Goal: Find specific page/section

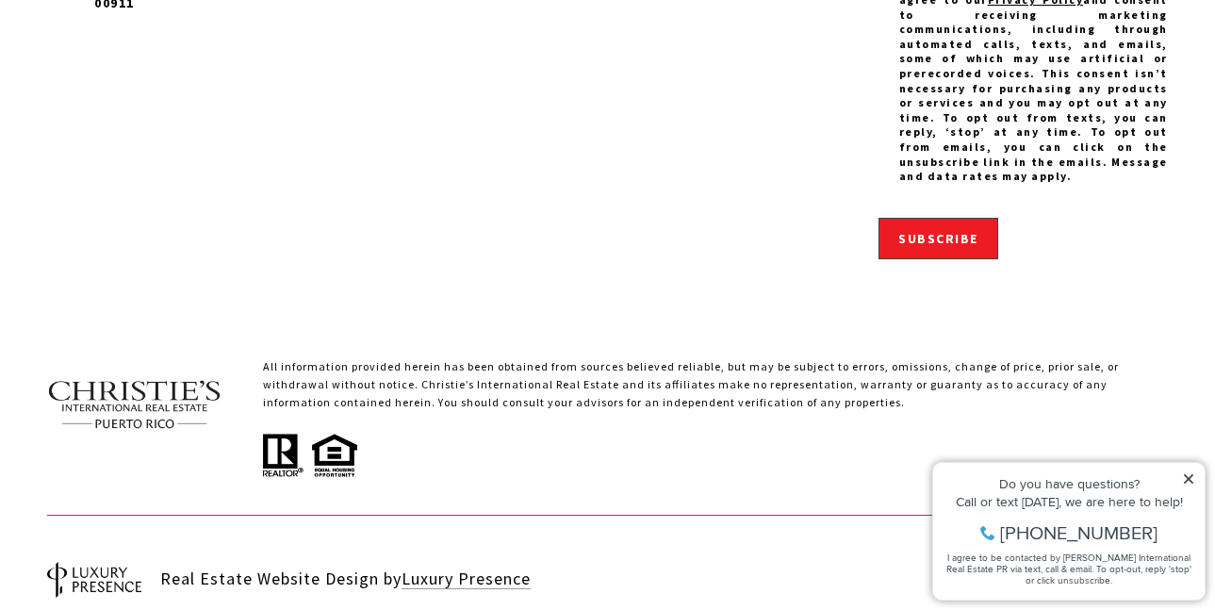
scroll to position [6169, 0]
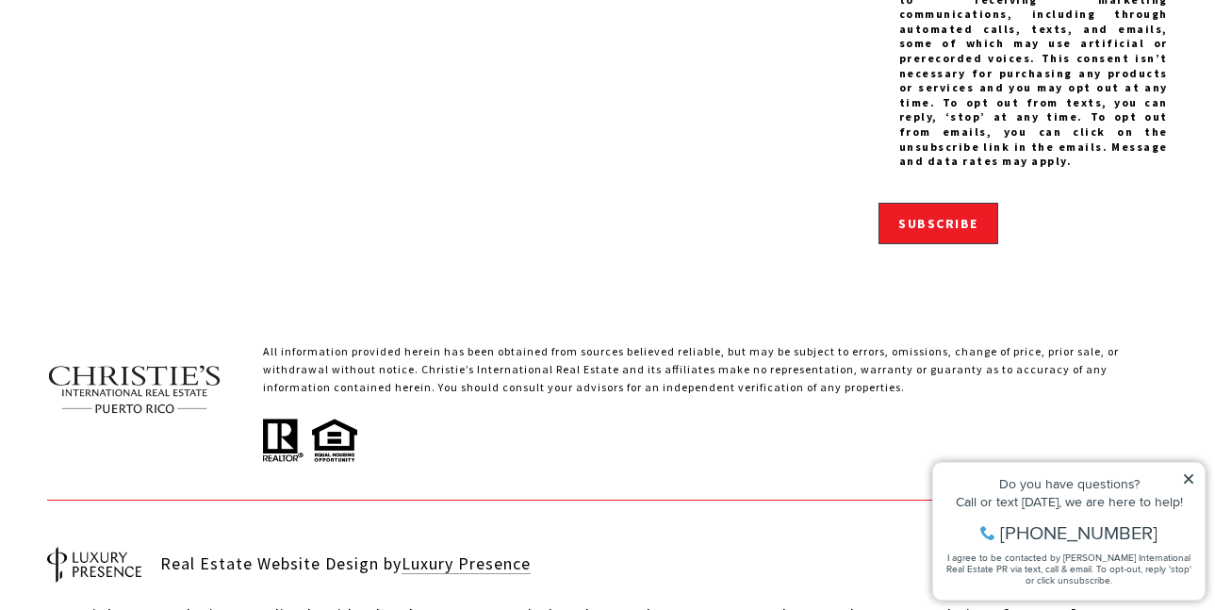
click at [1187, 480] on icon at bounding box center [1188, 478] width 9 height 9
click at [1187, 478] on icon at bounding box center [1188, 478] width 9 height 9
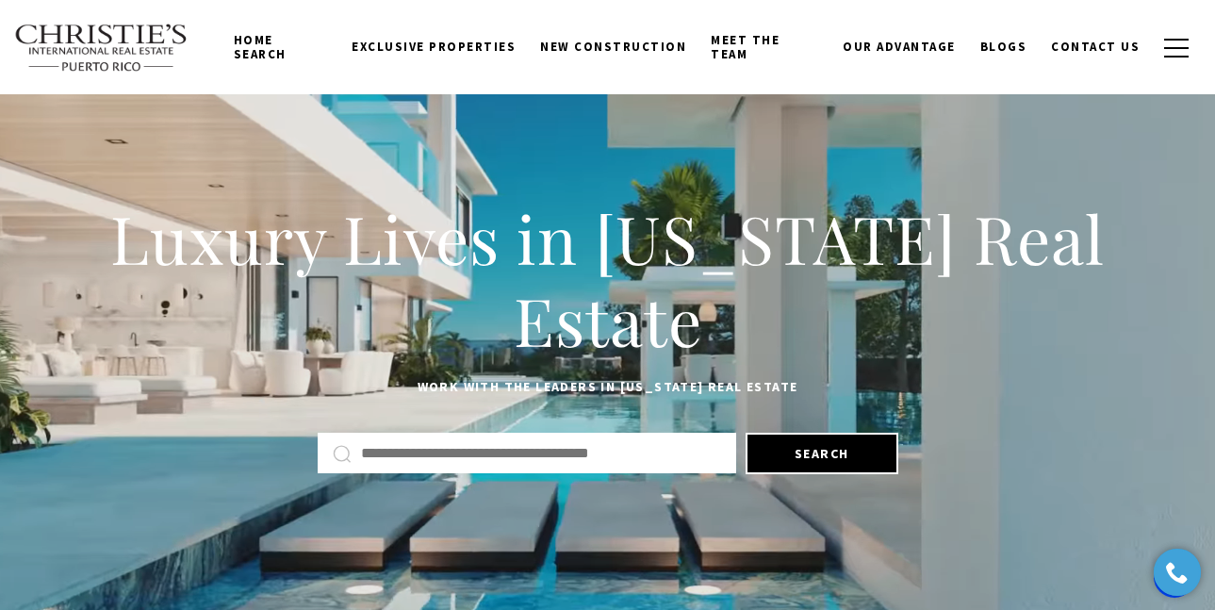
scroll to position [0, 0]
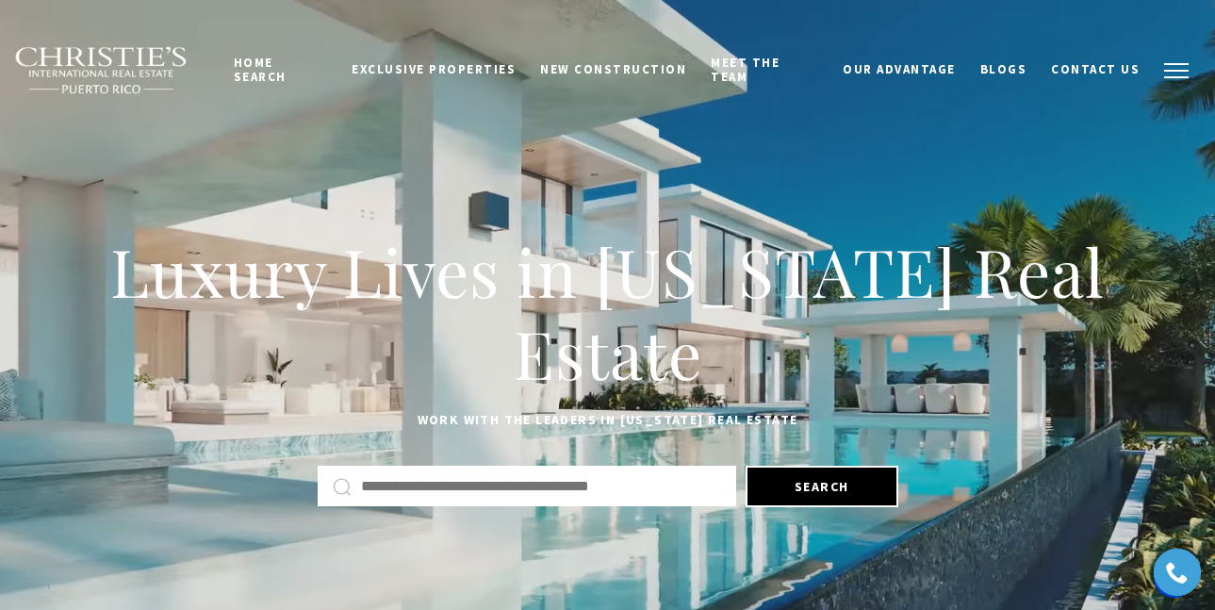
click at [1178, 70] on span "button" at bounding box center [1176, 71] width 25 height 2
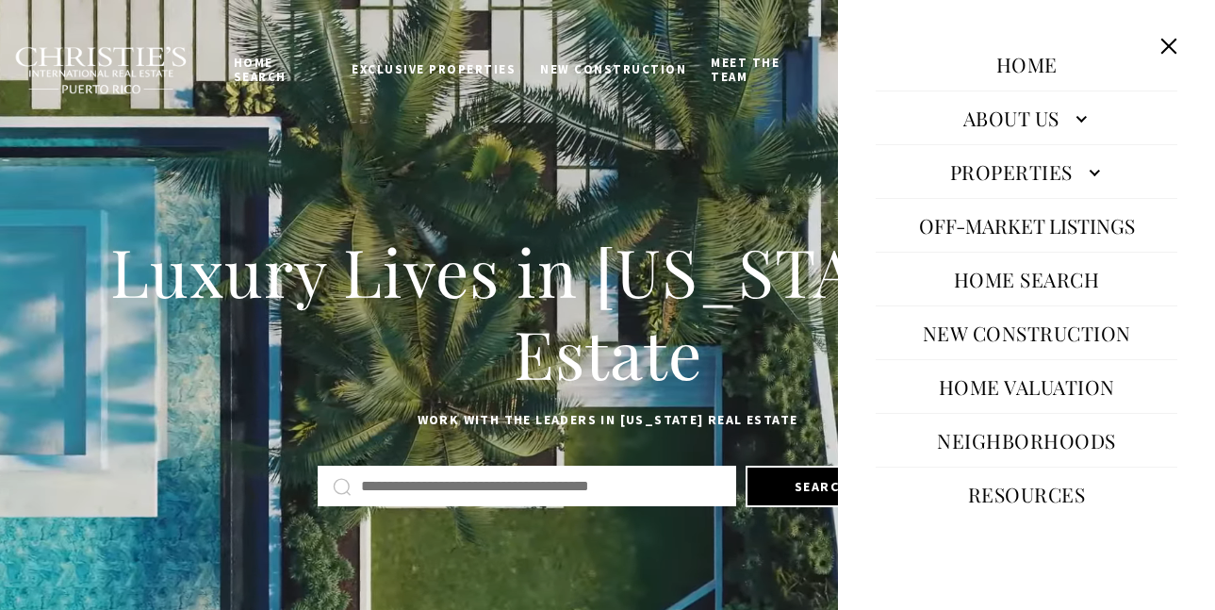
click at [569, 482] on input "text" at bounding box center [541, 486] width 360 height 25
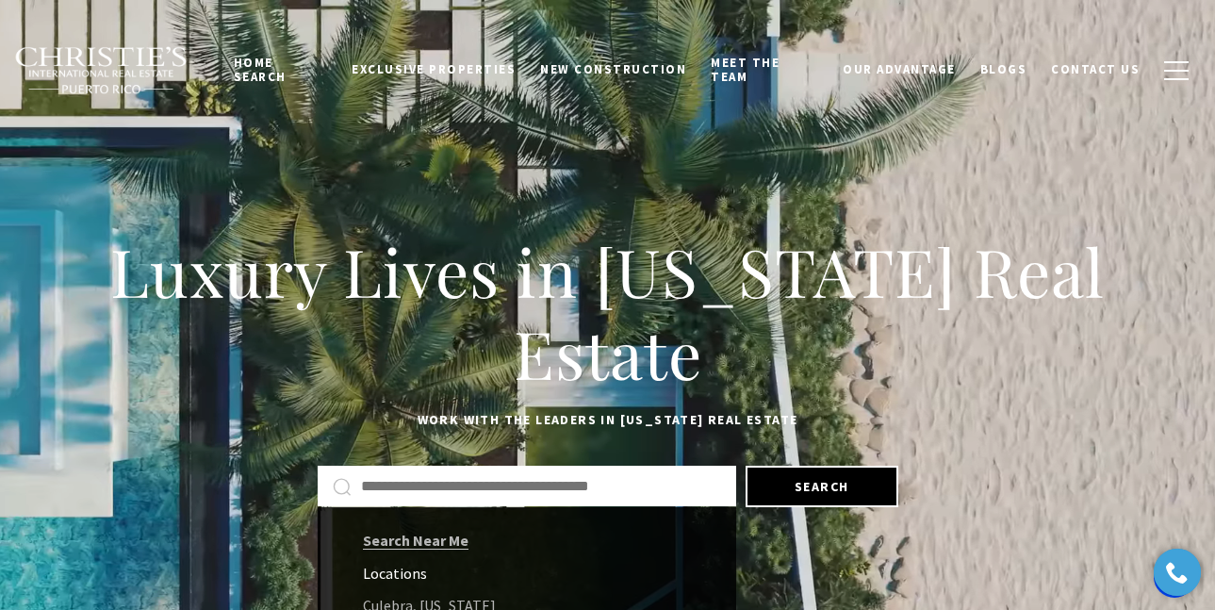
paste input "**********"
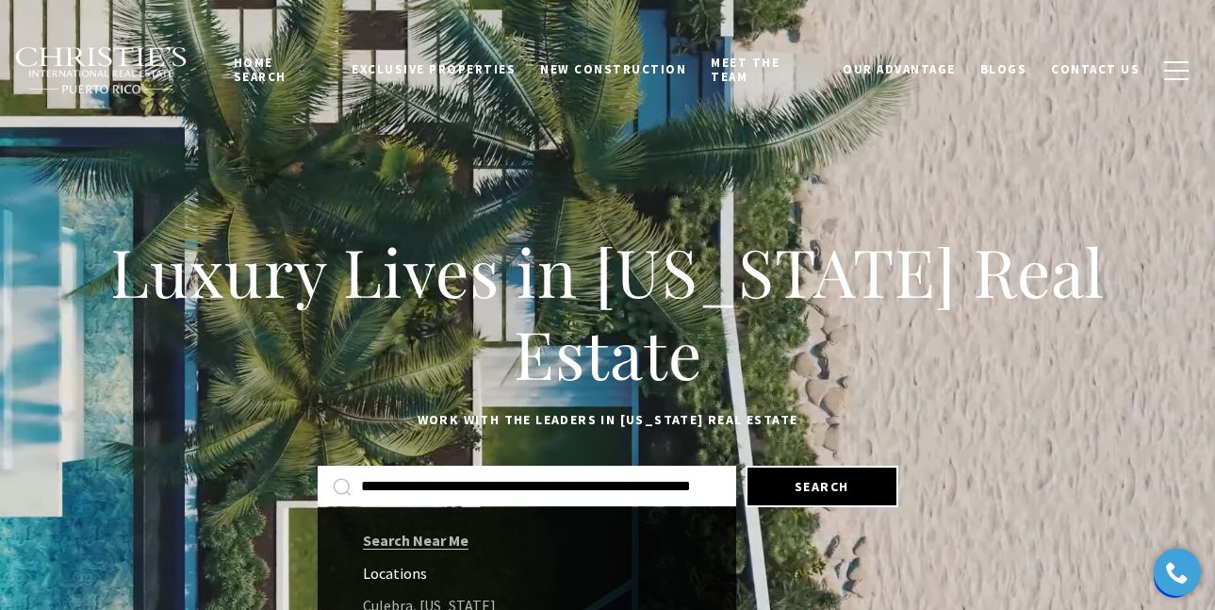
scroll to position [0, 32]
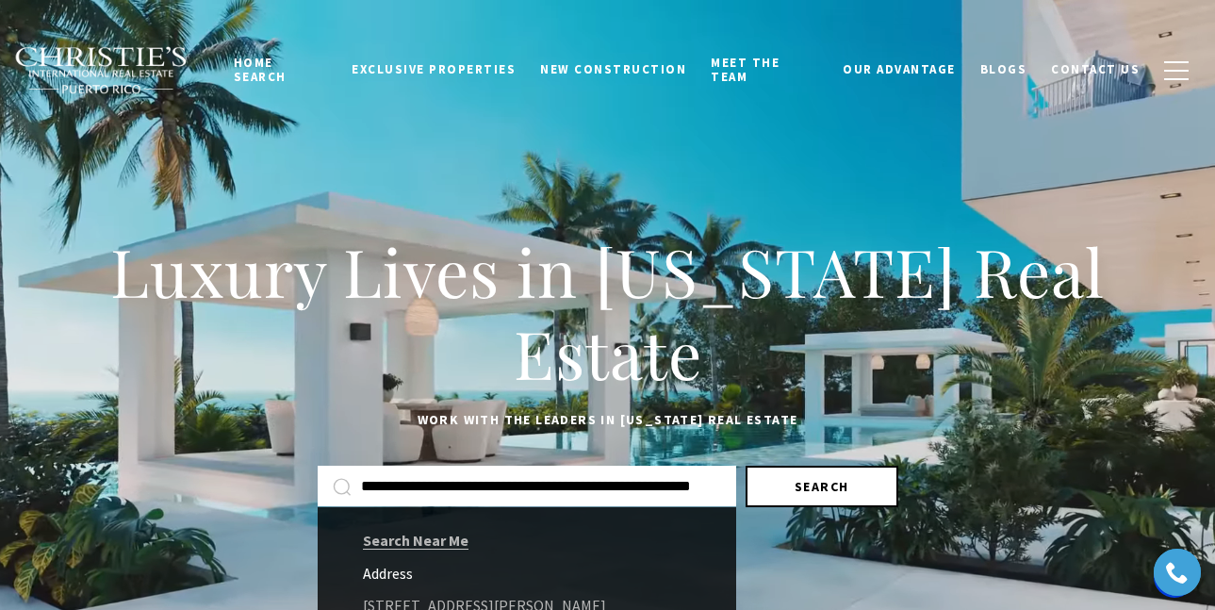
type input "**********"
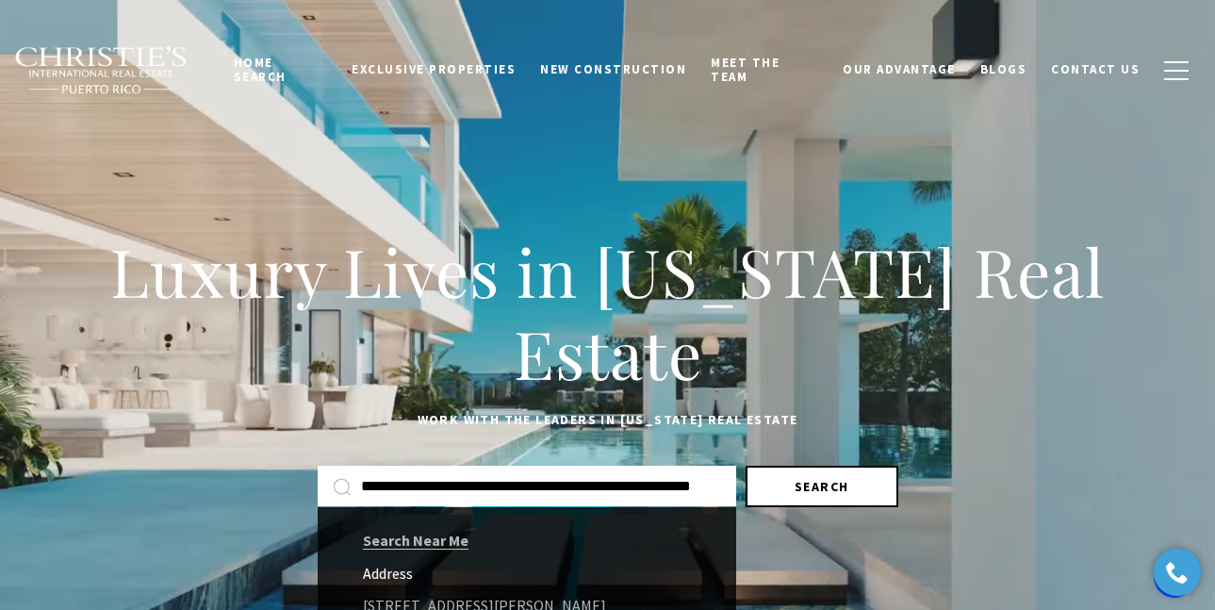
click at [825, 481] on button "Search" at bounding box center [821, 486] width 153 height 41
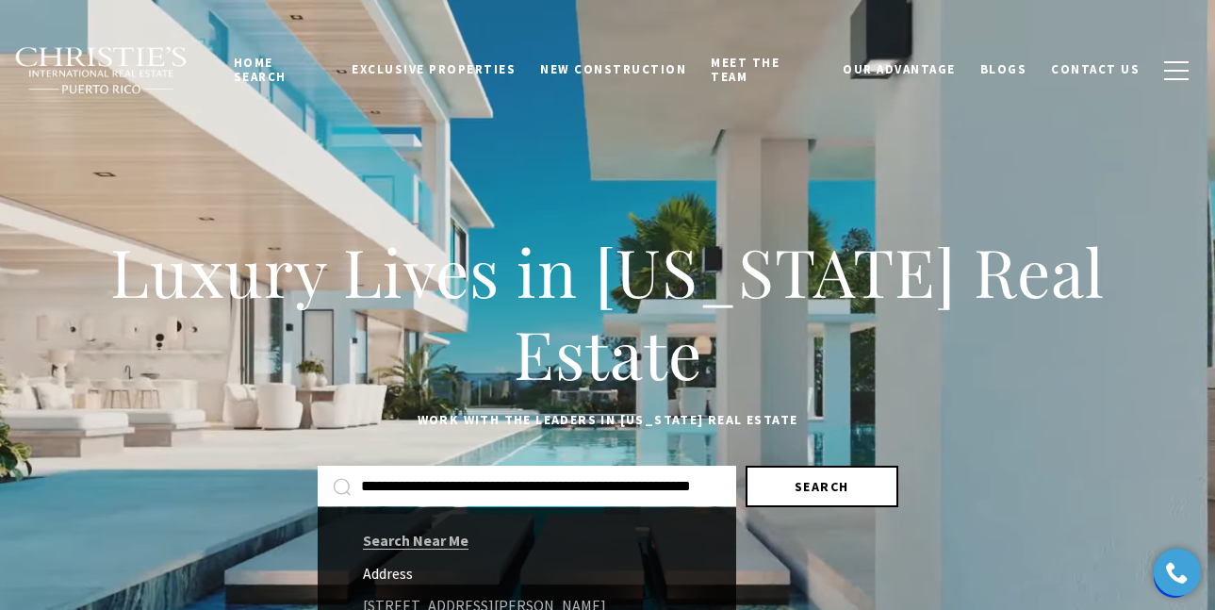
scroll to position [0, 0]
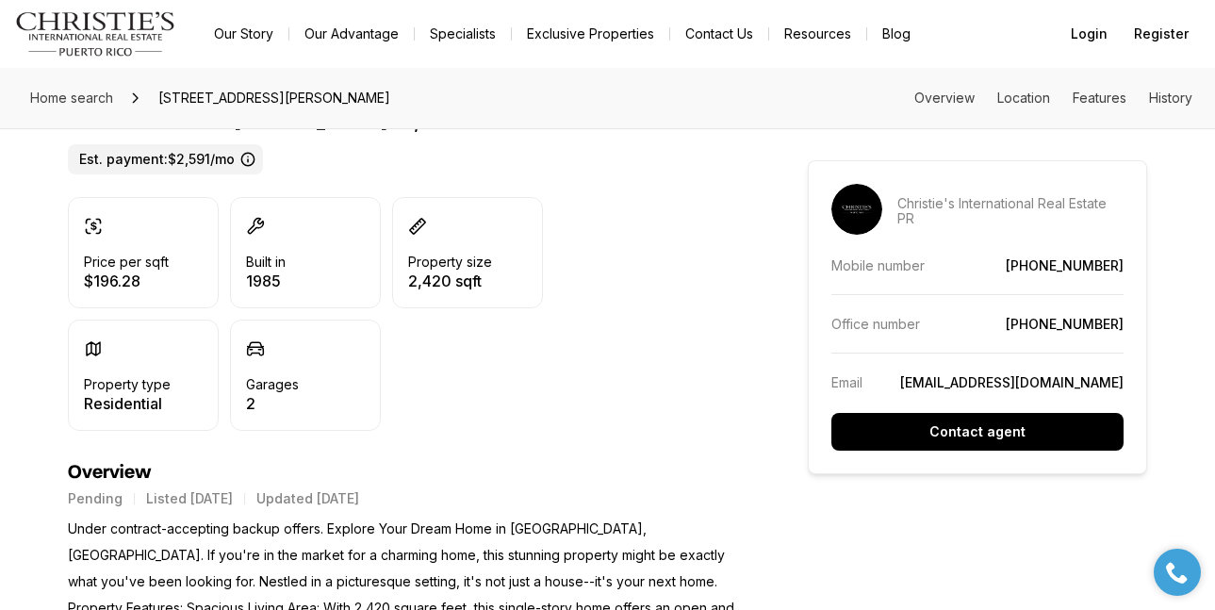
scroll to position [565, 0]
